Goal: Task Accomplishment & Management: Manage account settings

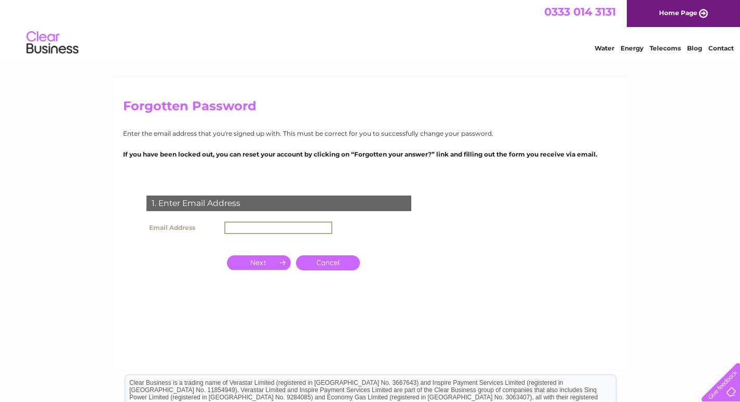
click at [258, 229] on input "text" at bounding box center [278, 227] width 108 height 12
click at [252, 264] on input "button" at bounding box center [259, 262] width 64 height 15
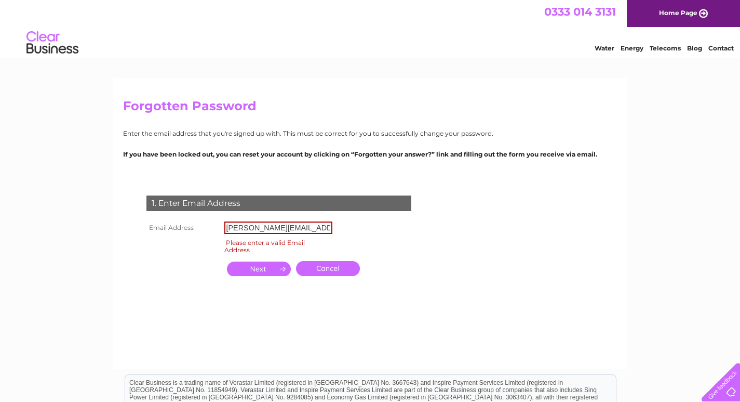
click at [248, 268] on input "button" at bounding box center [259, 268] width 64 height 15
drag, startPoint x: 313, startPoint y: 227, endPoint x: 202, endPoint y: 227, distance: 111.7
click at [202, 227] on tr "Email Address [PERSON_NAME][EMAIL_ADDRESS][PERSON_NAME][DOMAIN_NAME]" at bounding box center [239, 228] width 191 height 18
paste input "[EMAIL_ADDRESS][DOMAIN_NAME]"
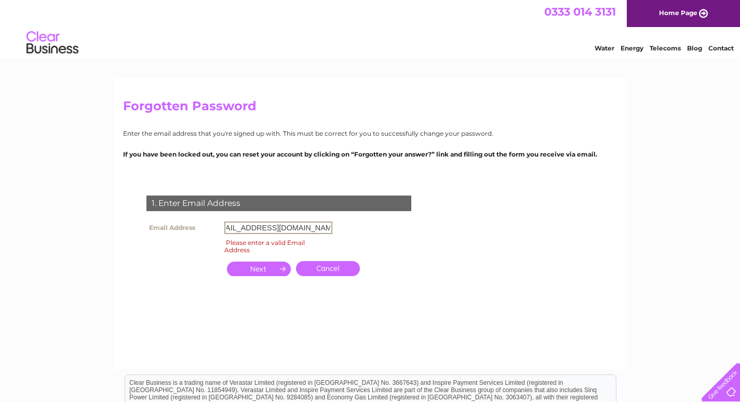
type input "[EMAIL_ADDRESS][DOMAIN_NAME]"
click at [244, 261] on input "button" at bounding box center [259, 268] width 64 height 15
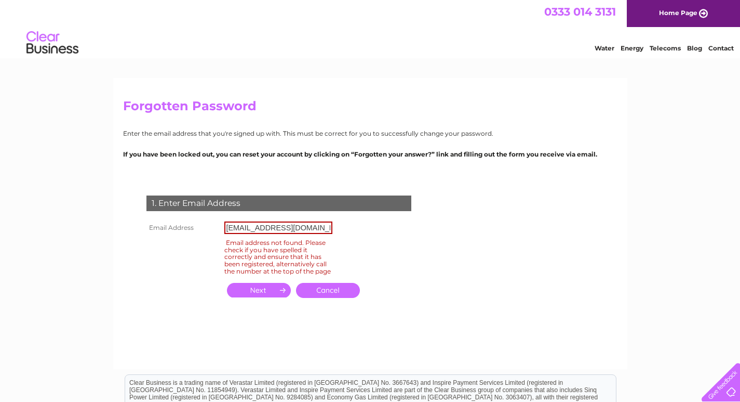
click at [246, 265] on div "Email address not found. Please check if you have spelled it correctly and ensu…" at bounding box center [278, 256] width 108 height 39
